Goal: Find specific page/section: Find specific page/section

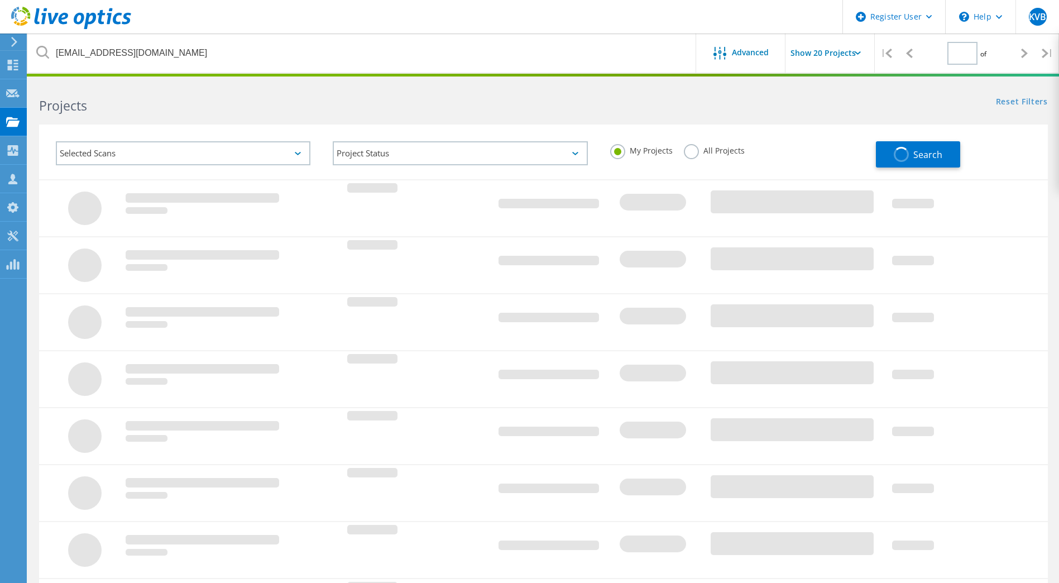
type input "1"
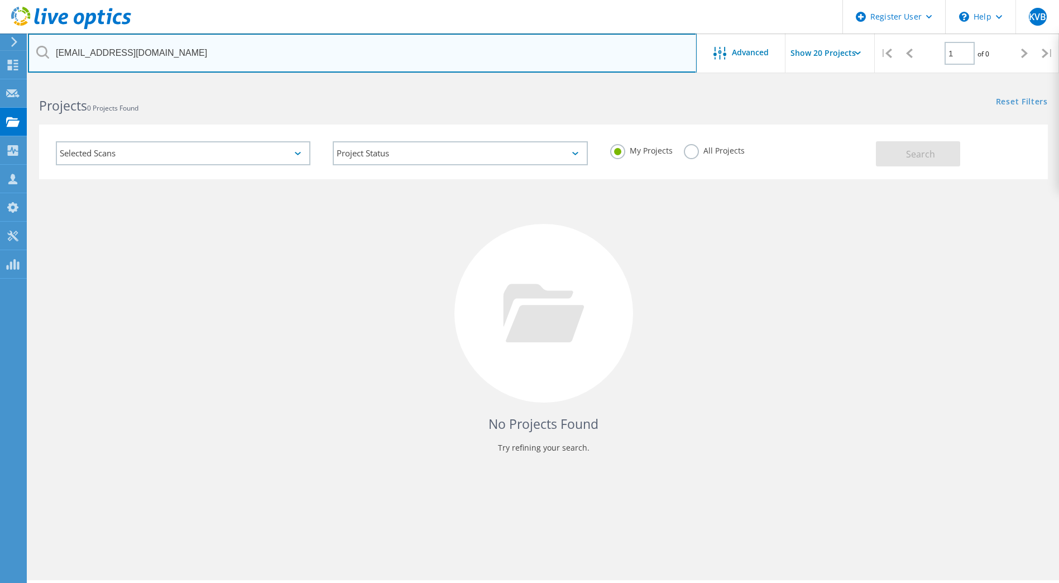
drag, startPoint x: 235, startPoint y: 58, endPoint x: -75, endPoint y: 22, distance: 311.9
click at [0, 22] on html "Register User \n Help Explore Helpful Articles Contact Support KVB Dell User [P…" at bounding box center [529, 307] width 1059 height 614
paste input "Senior systems administrator and team lead currently working within the games i…"
click at [122, 51] on input "[EMAIL_ADDRESS][DOMAIN_NAME]" at bounding box center [362, 53] width 669 height 39
drag, startPoint x: 120, startPoint y: 54, endPoint x: 25, endPoint y: 45, distance: 95.3
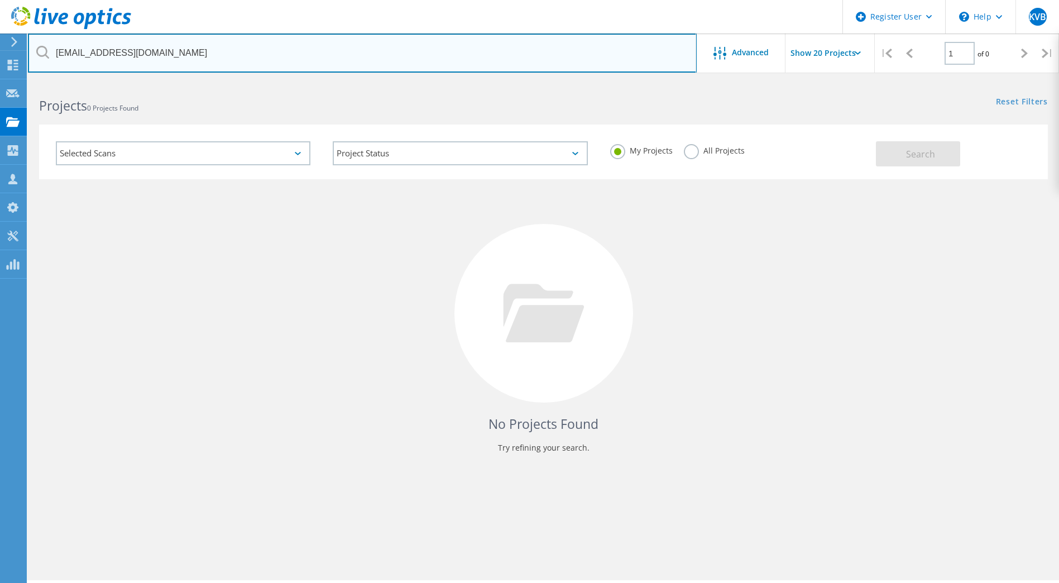
click at [25, 81] on div "Register User \n Help Explore Helpful Articles Contact Support KVB Dell User [P…" at bounding box center [529, 347] width 1059 height 533
paste input "[EMAIL_ADDRESS][PERSON_NAME][DOMAIN_NAME]"
type input "[EMAIL_ADDRESS][PERSON_NAME][DOMAIN_NAME]"
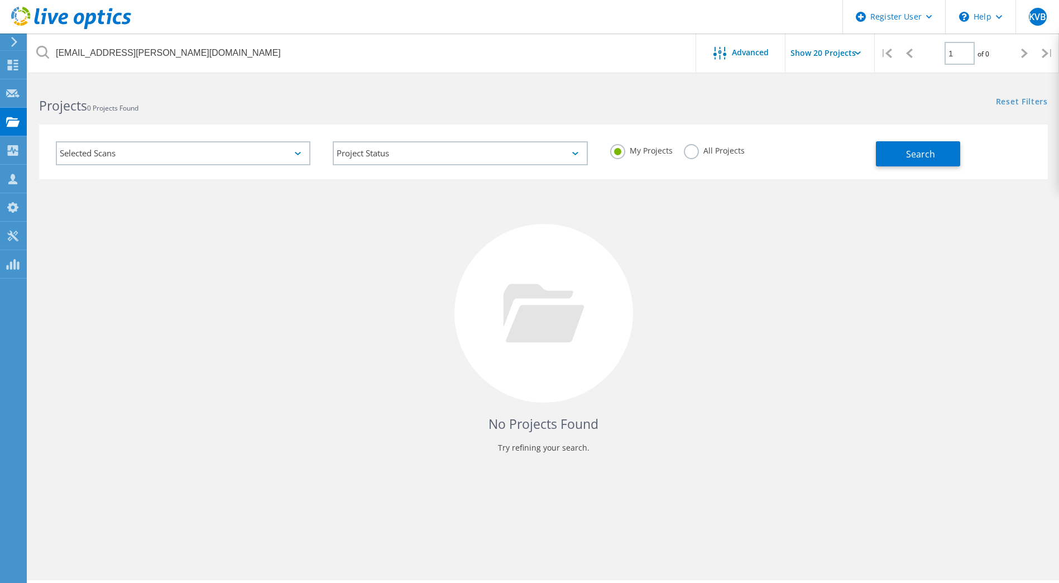
click at [709, 154] on label "All Projects" at bounding box center [714, 149] width 61 height 11
click at [0, 0] on input "All Projects" at bounding box center [0, 0] width 0 height 0
click at [922, 146] on button "Search" at bounding box center [918, 153] width 84 height 25
click at [621, 155] on label "My Projects" at bounding box center [641, 149] width 63 height 11
click at [0, 0] on input "My Projects" at bounding box center [0, 0] width 0 height 0
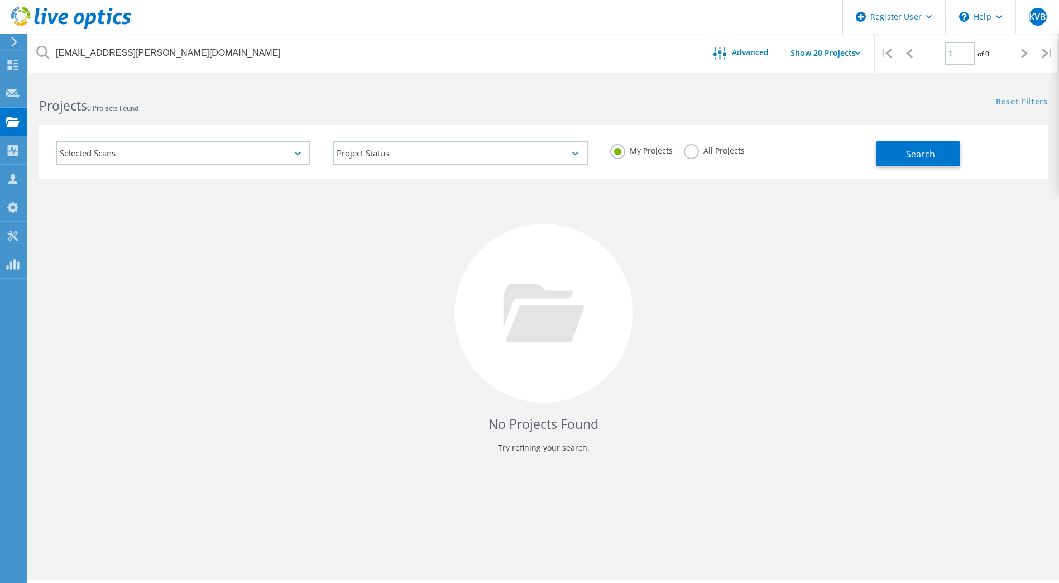
click at [690, 152] on label "All Projects" at bounding box center [714, 149] width 61 height 11
click at [0, 0] on input "All Projects" at bounding box center [0, 0] width 0 height 0
